Goal: Ask a question

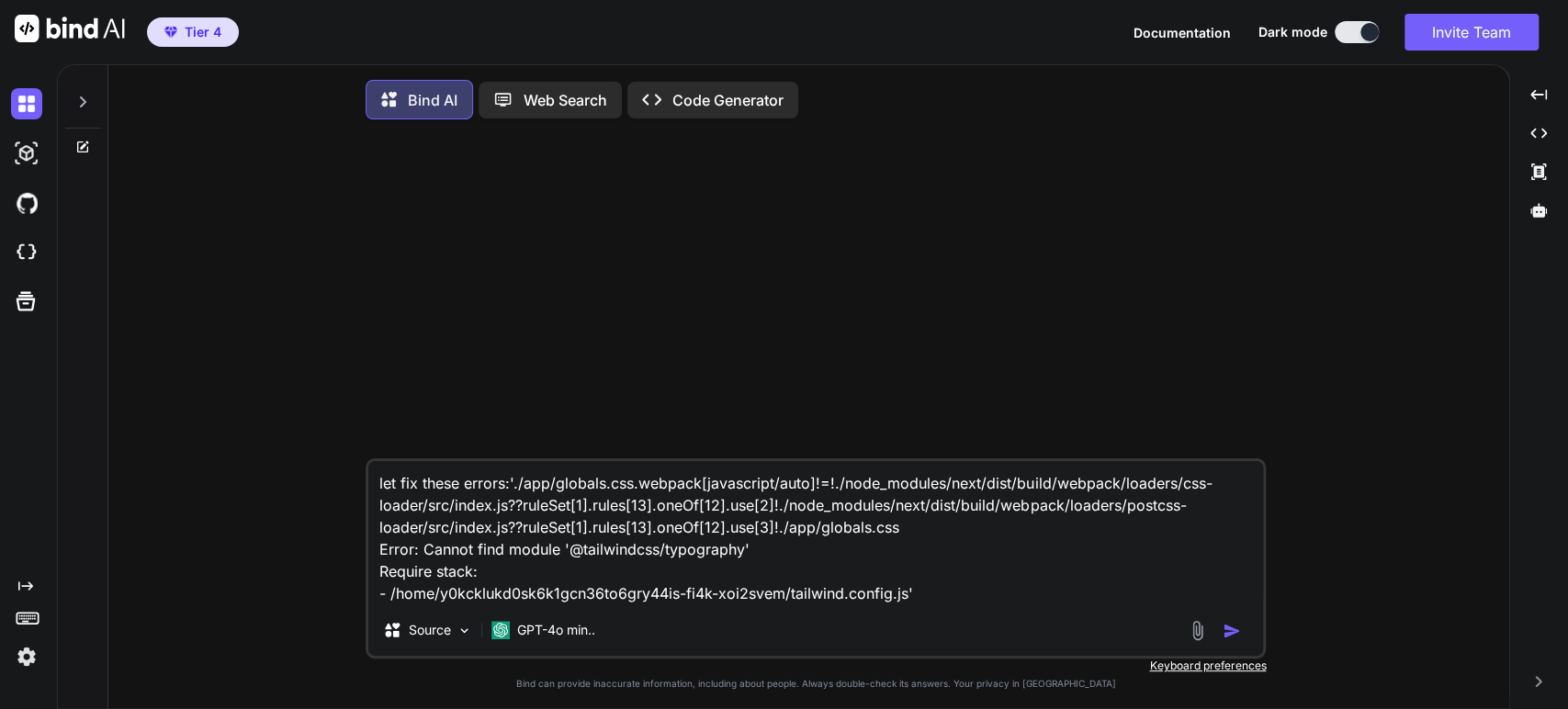
type textarea "x"
click at [29, 250] on img at bounding box center [26, 252] width 31 height 31
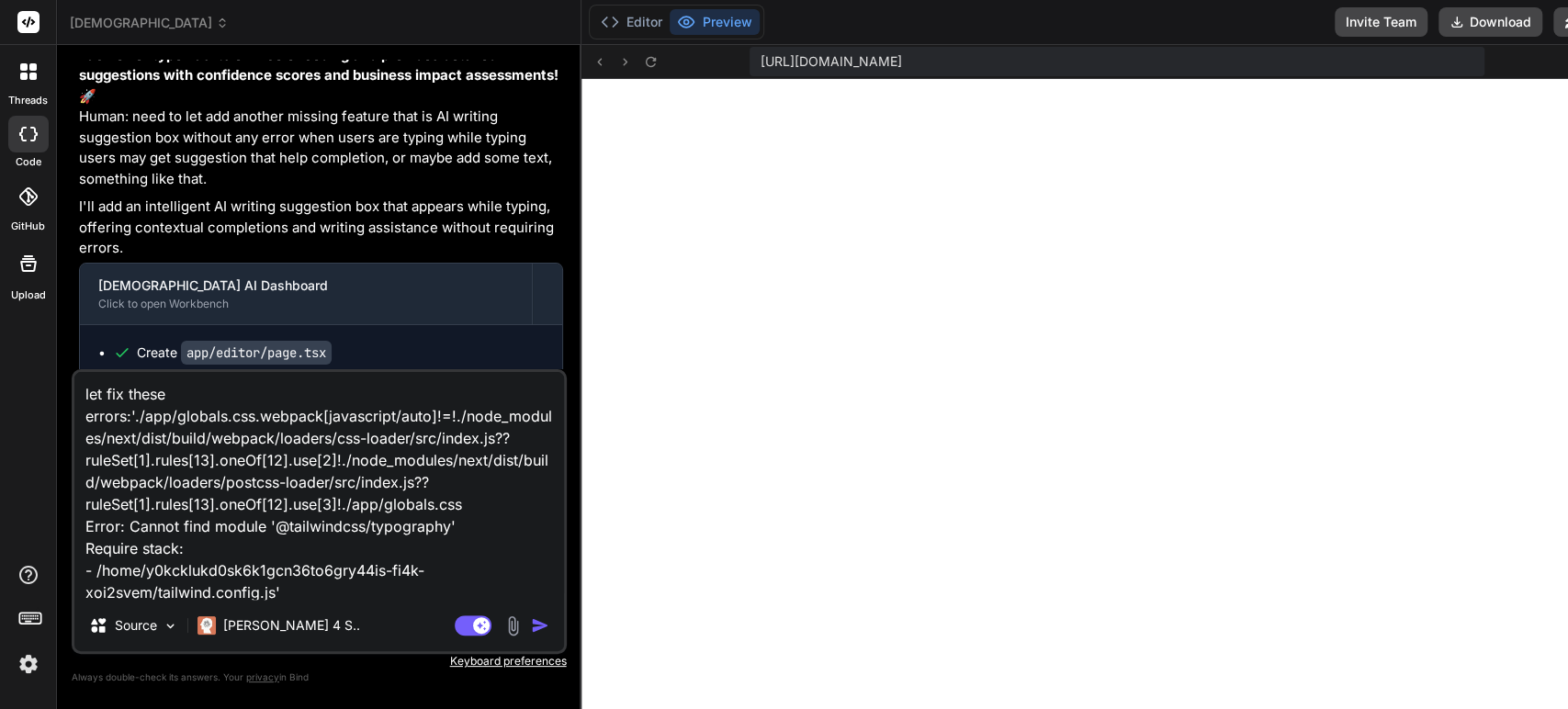
scroll to position [1492, 0]
click at [531, 626] on img "button" at bounding box center [540, 625] width 18 height 18
type textarea "x"
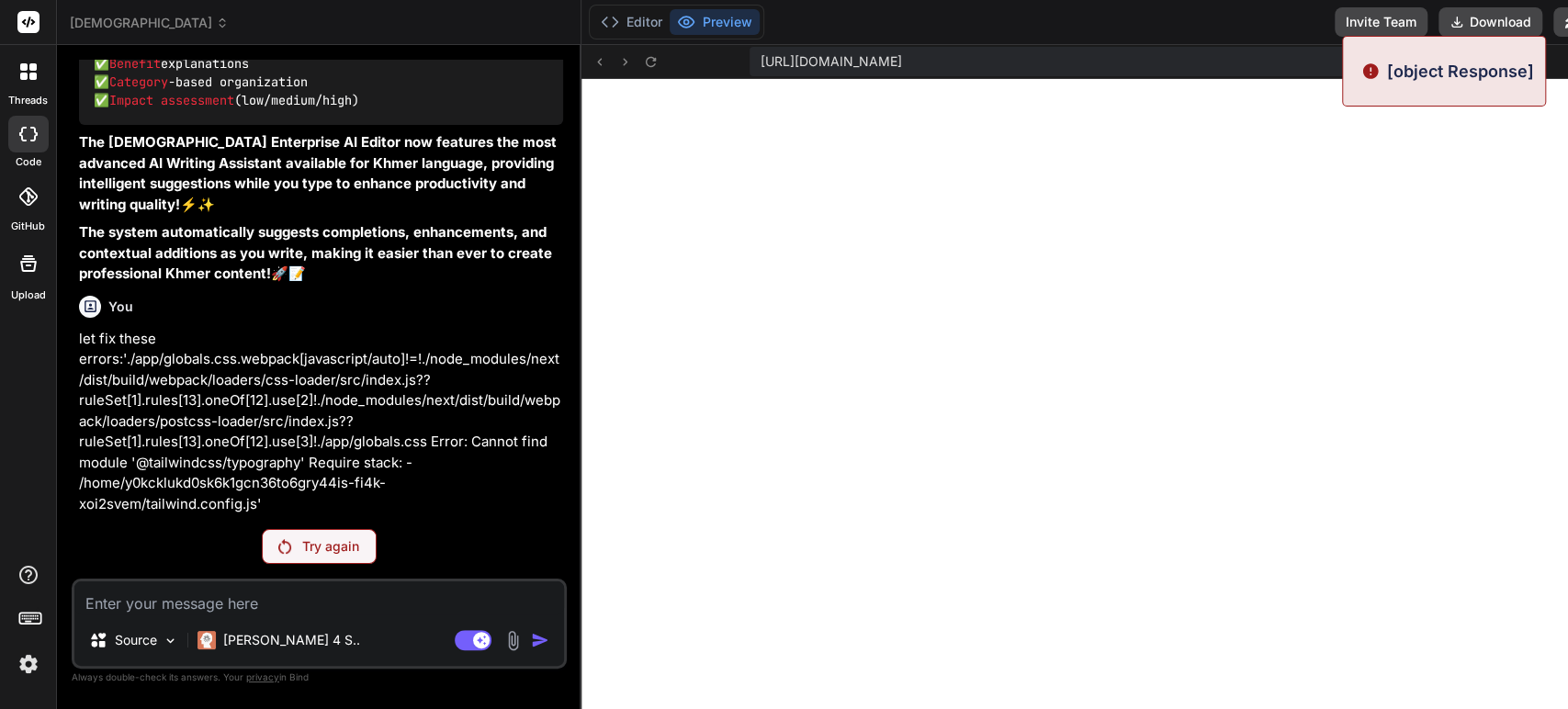
scroll to position [26447, 0]
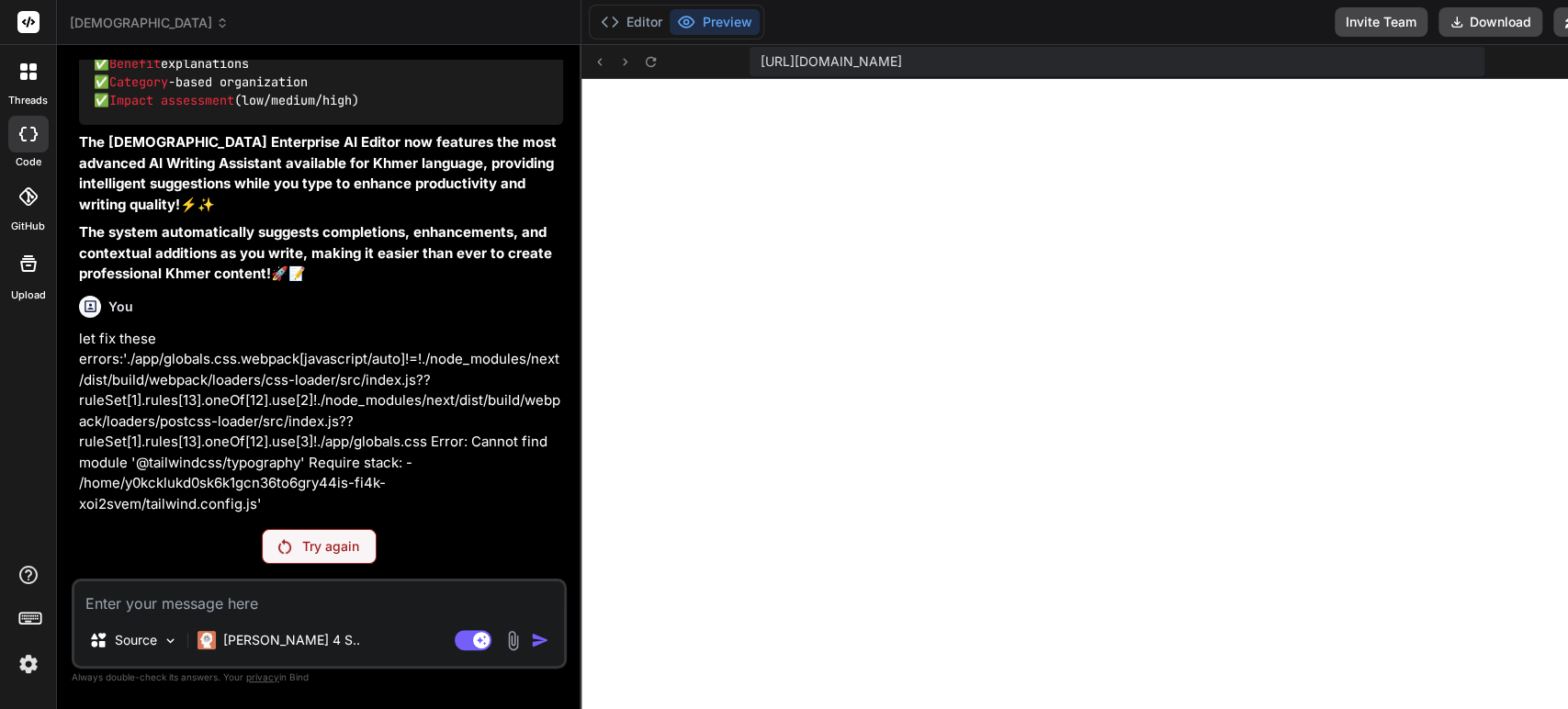
click at [310, 551] on p "Try again" at bounding box center [330, 546] width 57 height 18
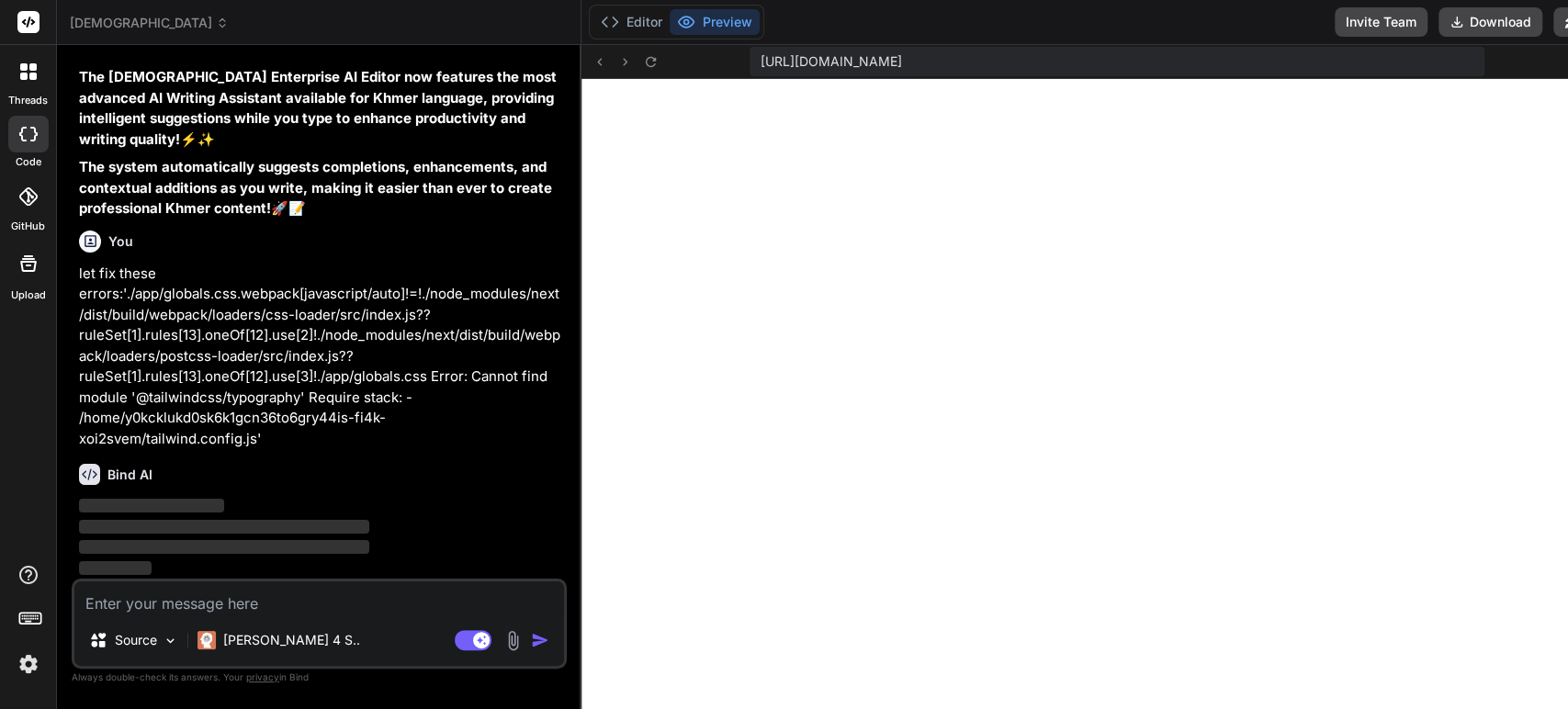
scroll to position [26513, 0]
type textarea "x"
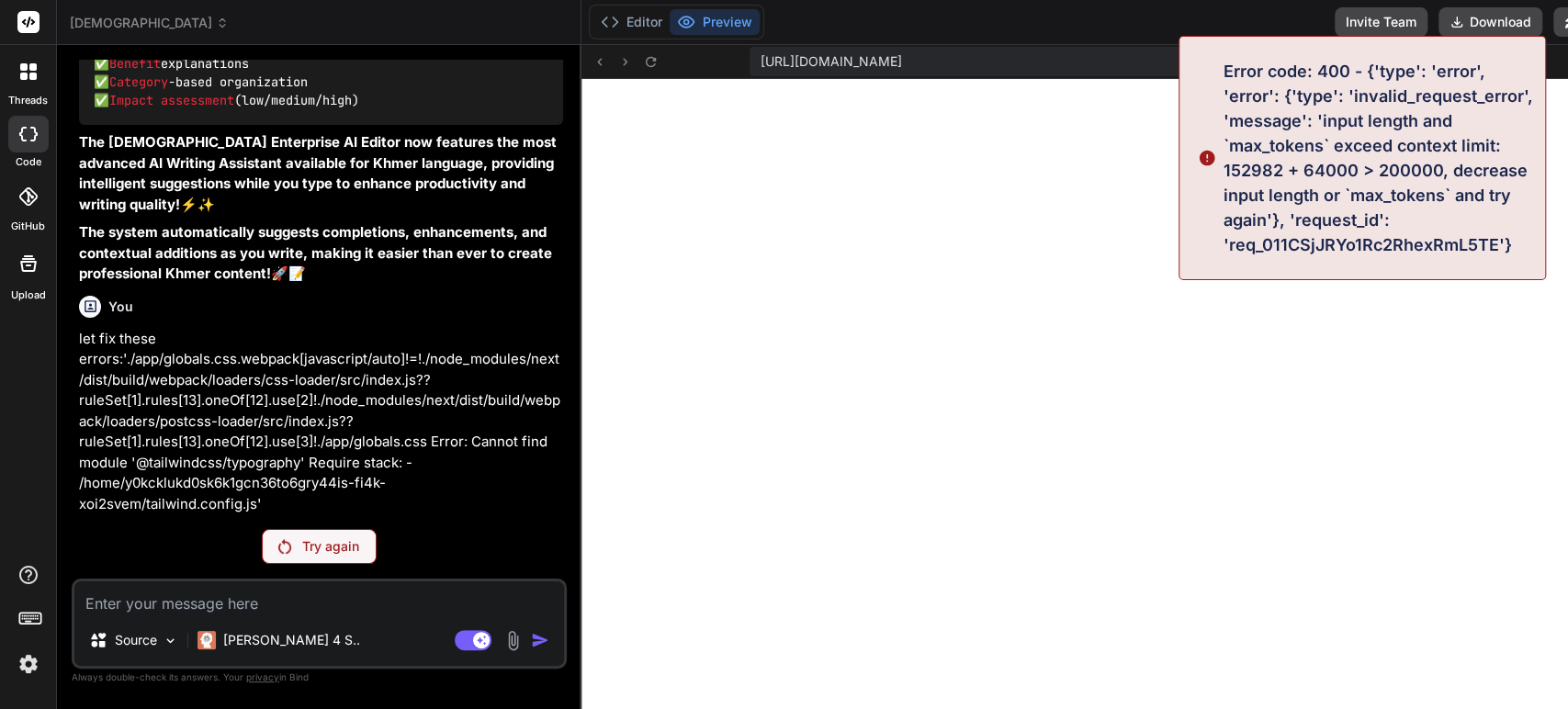
scroll to position [26447, 0]
